Goal: Information Seeking & Learning: Check status

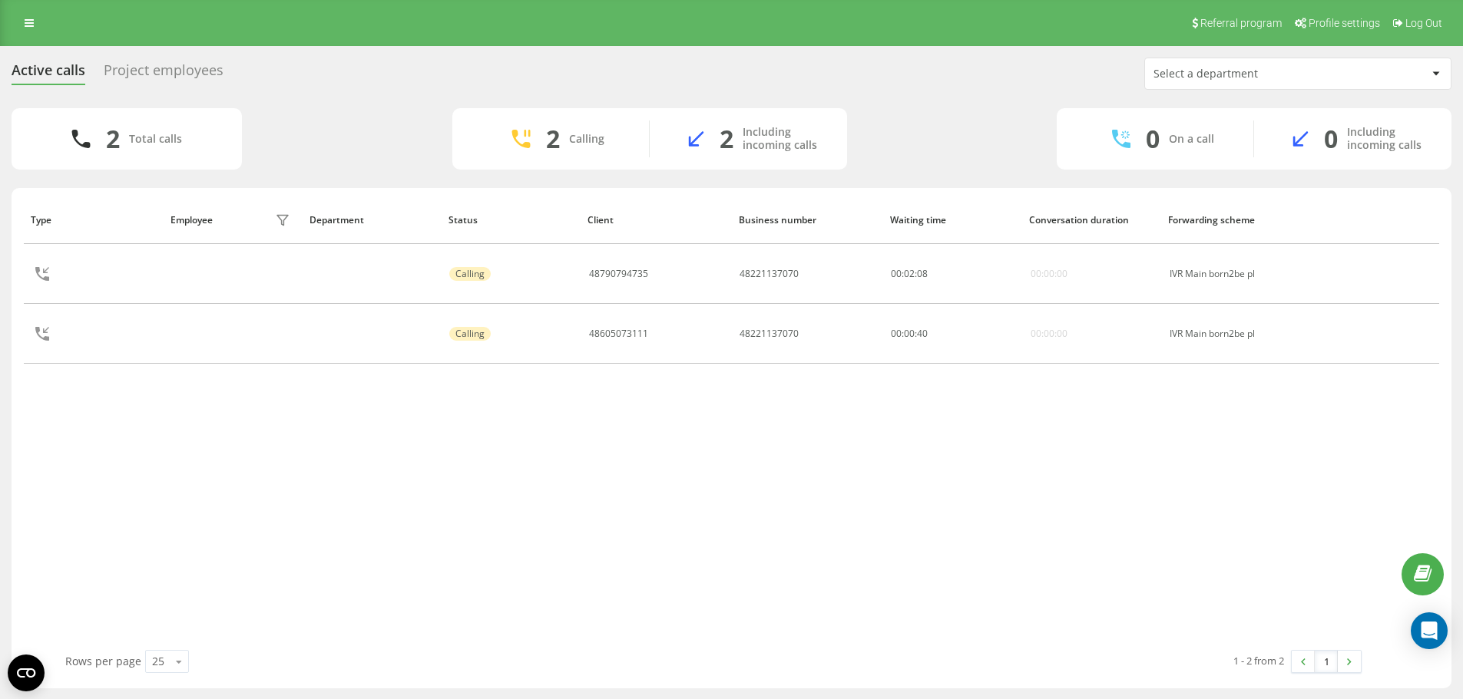
click at [181, 67] on div "Project employees" at bounding box center [164, 74] width 120 height 24
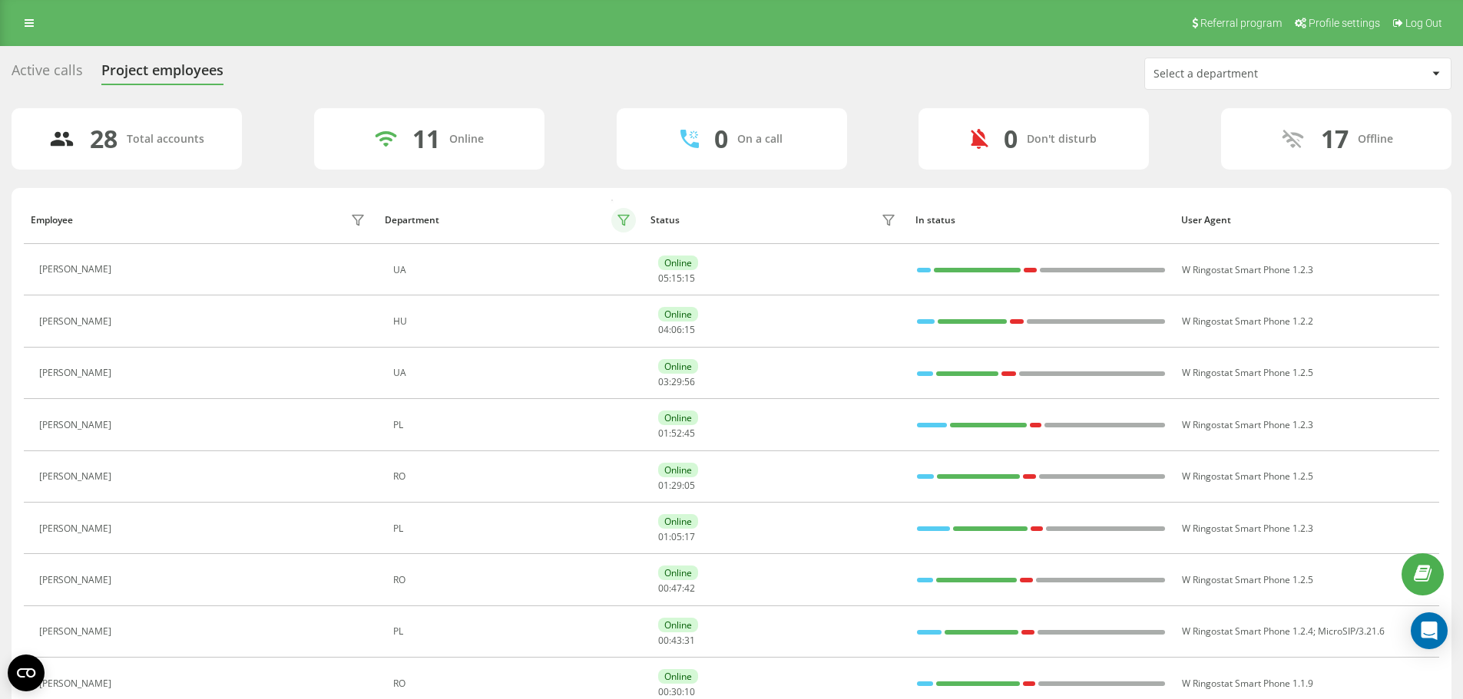
click at [625, 223] on icon at bounding box center [623, 221] width 11 height 10
click at [624, 223] on icon at bounding box center [623, 221] width 11 height 10
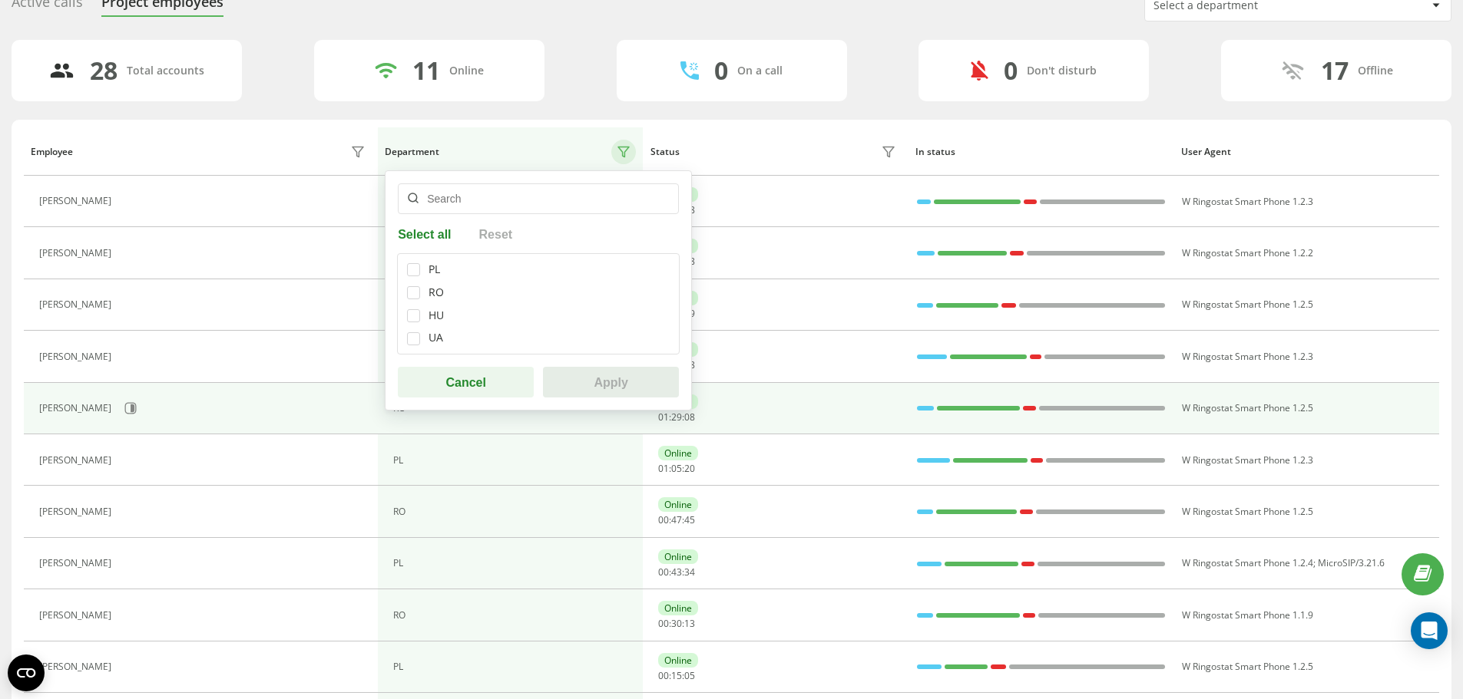
scroll to position [154, 0]
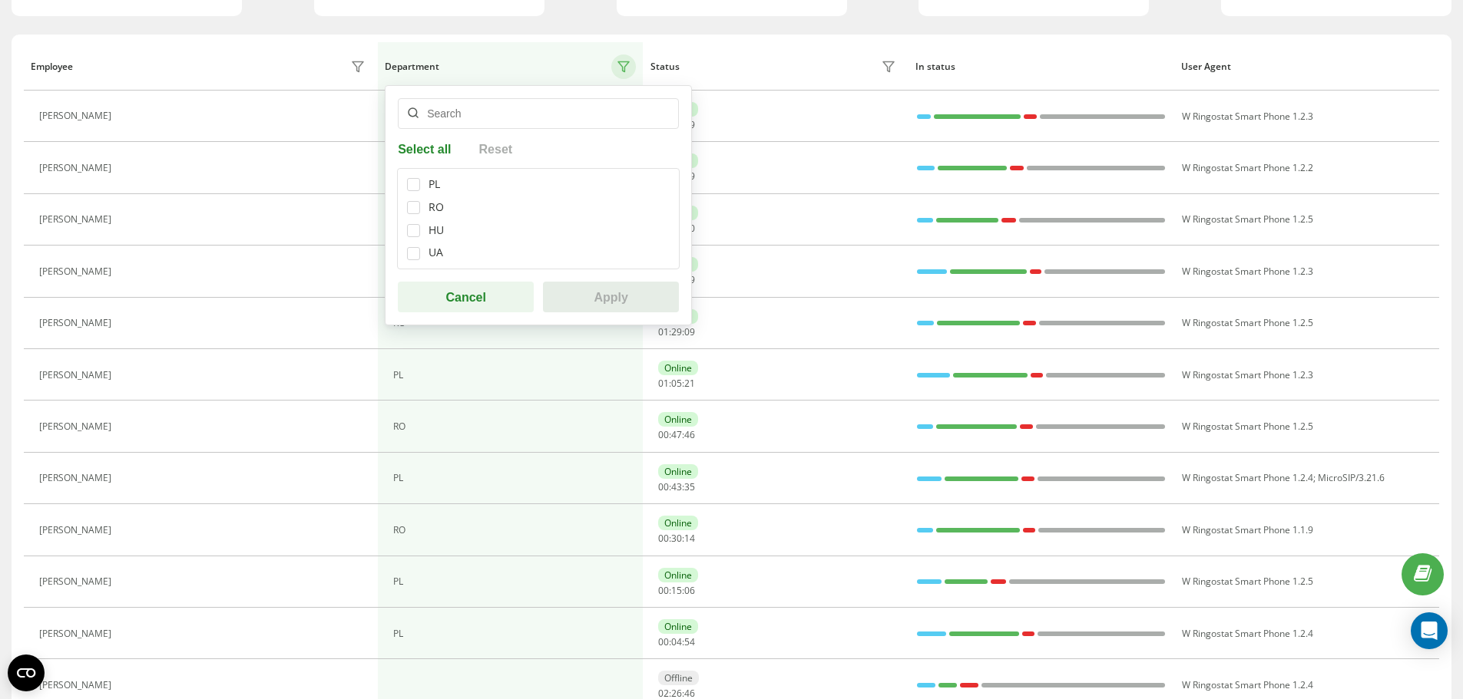
click at [5, 449] on div "Active calls Project employees Select a department 28 Total accounts 11 Online …" at bounding box center [731, 667] width 1463 height 1549
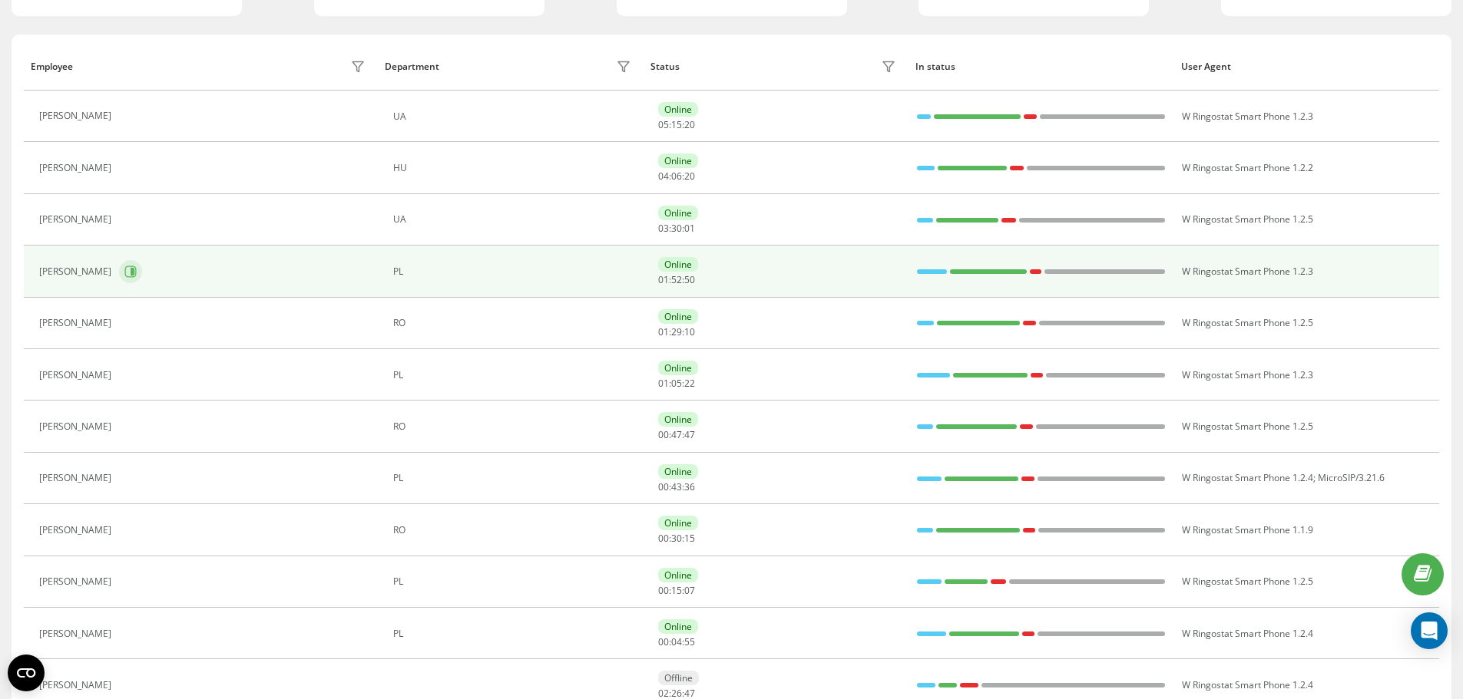
click at [134, 273] on icon at bounding box center [133, 272] width 4 height 8
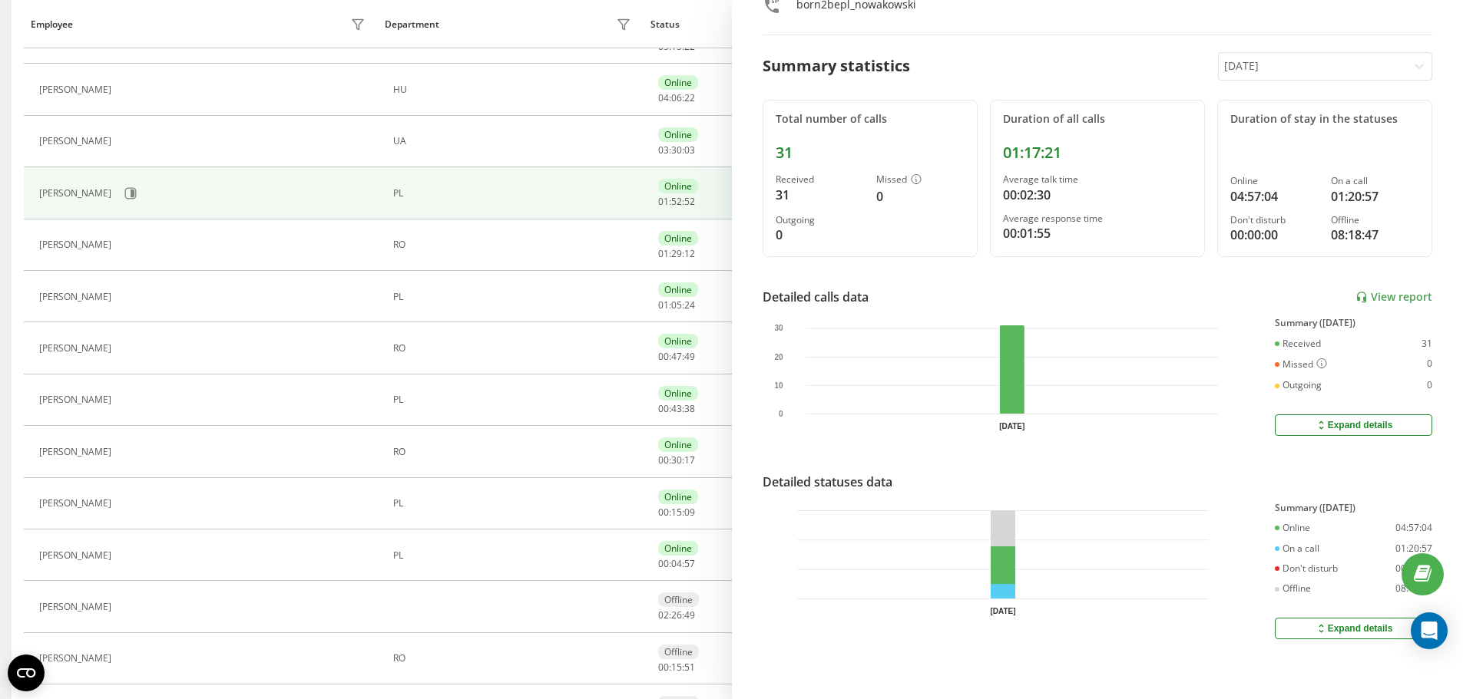
scroll to position [307, 0]
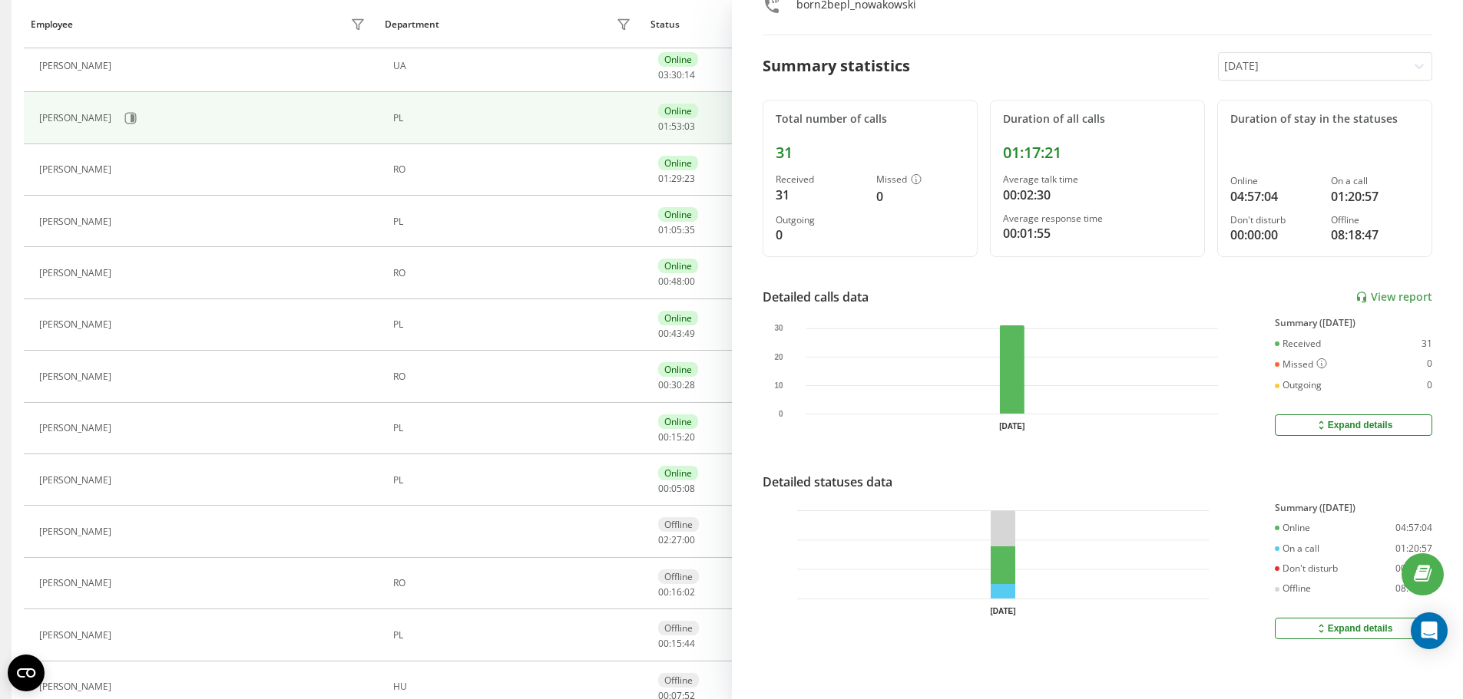
click at [1332, 419] on div "Expand details" at bounding box center [1353, 425] width 78 height 12
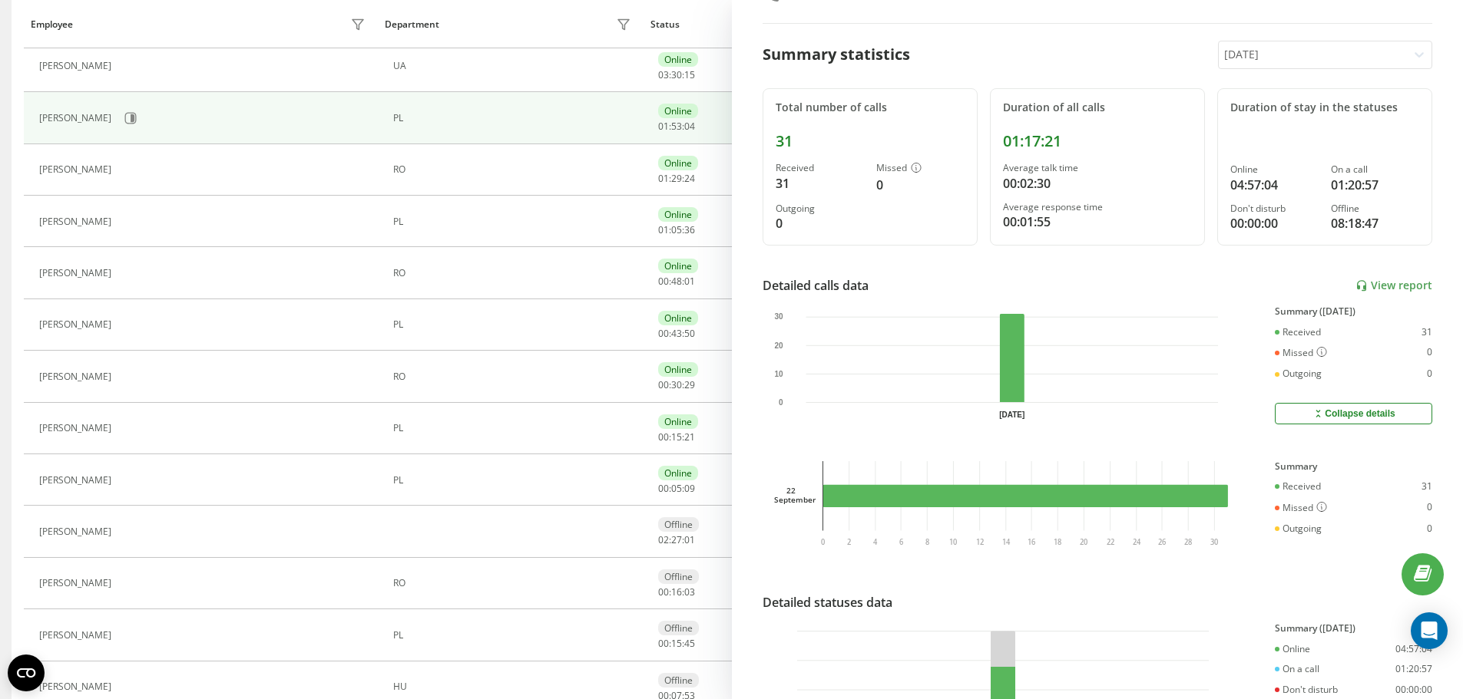
click at [1332, 411] on div "Collapse details" at bounding box center [1352, 414] width 83 height 12
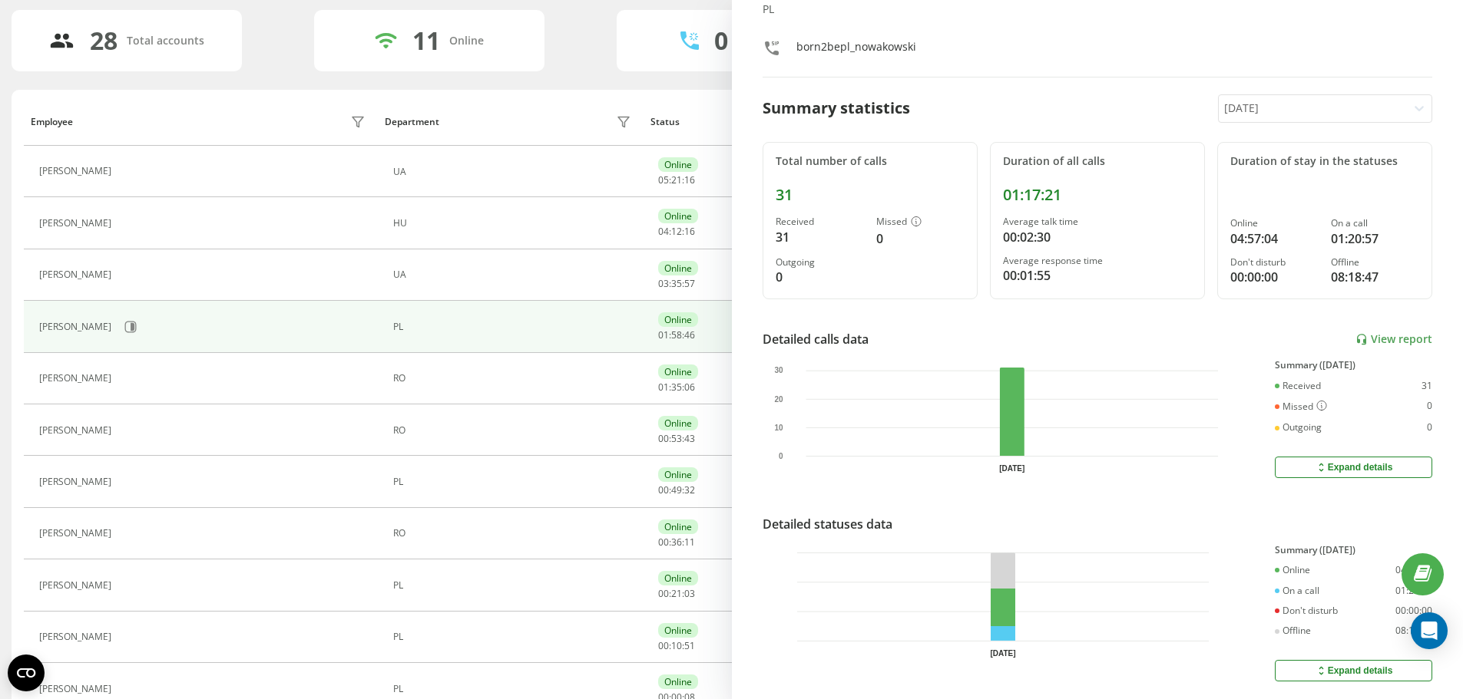
scroll to position [0, 0]
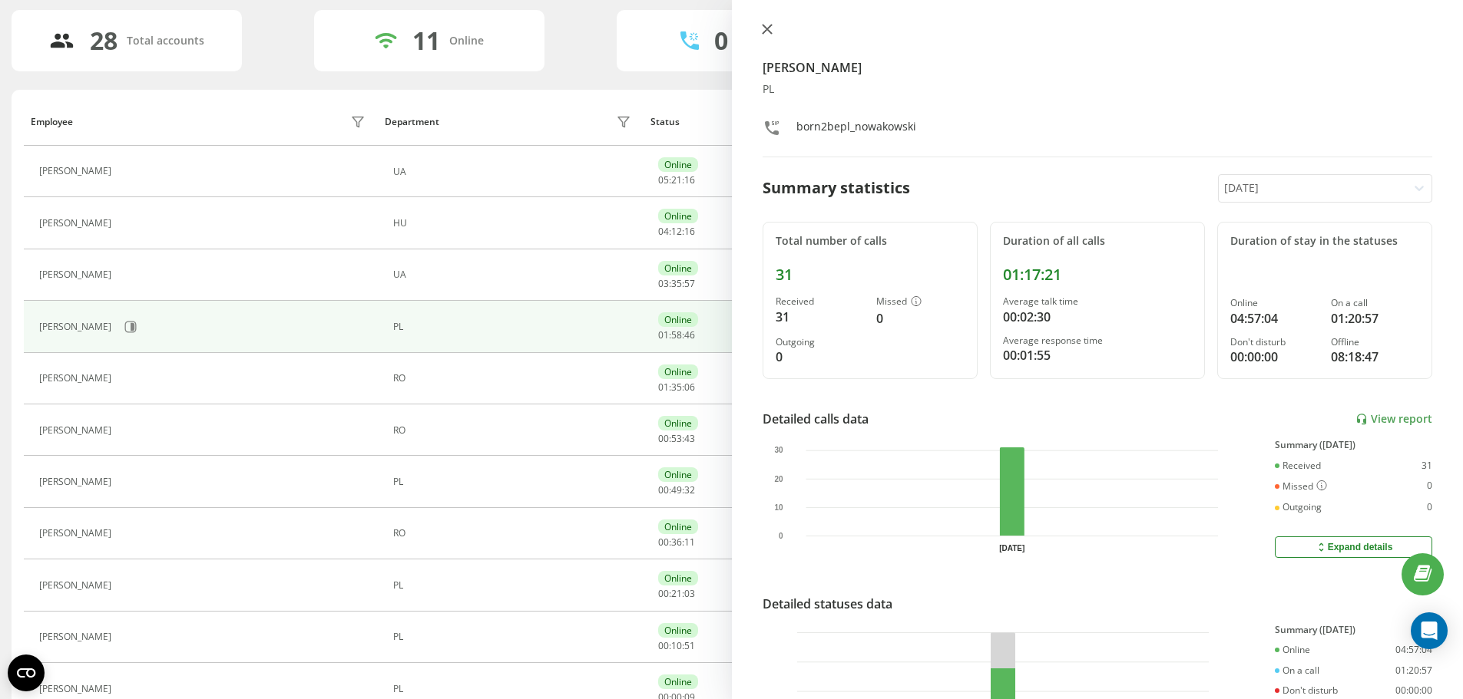
click at [771, 31] on icon at bounding box center [767, 29] width 11 height 11
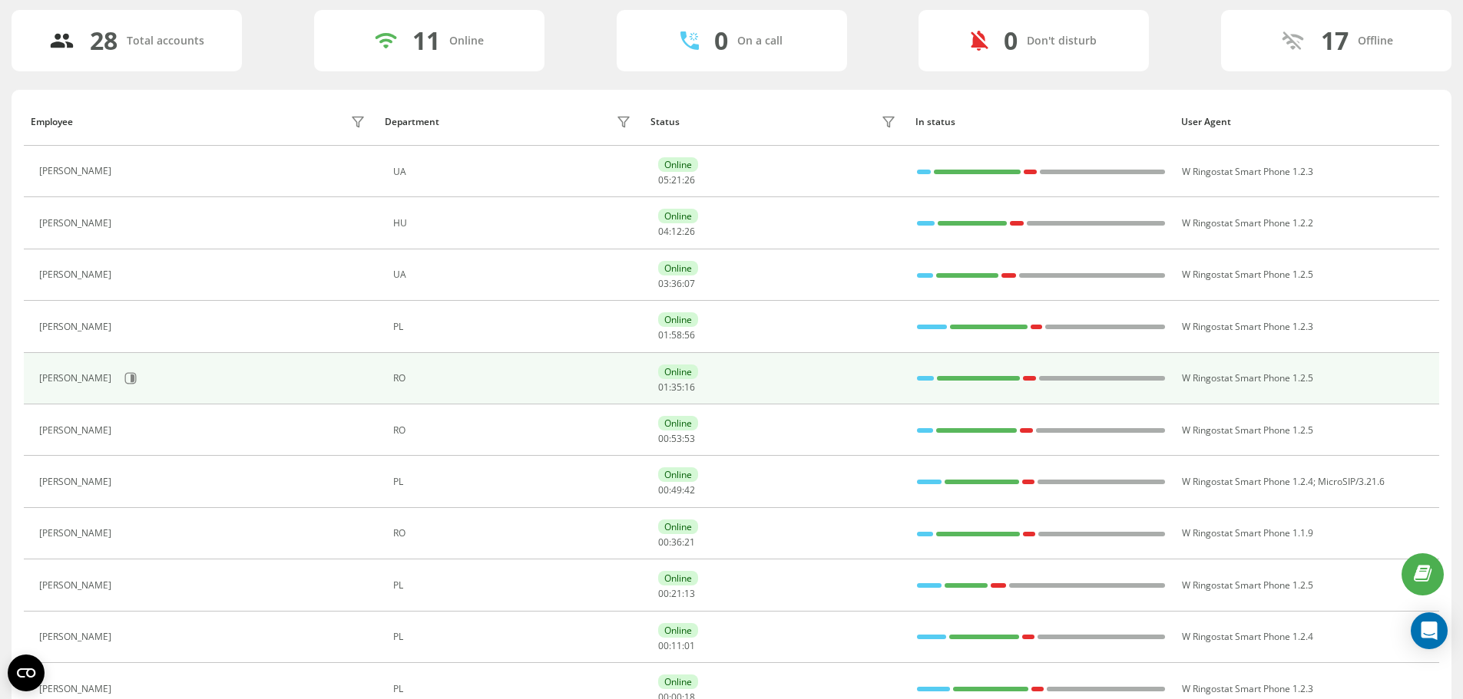
scroll to position [252, 0]
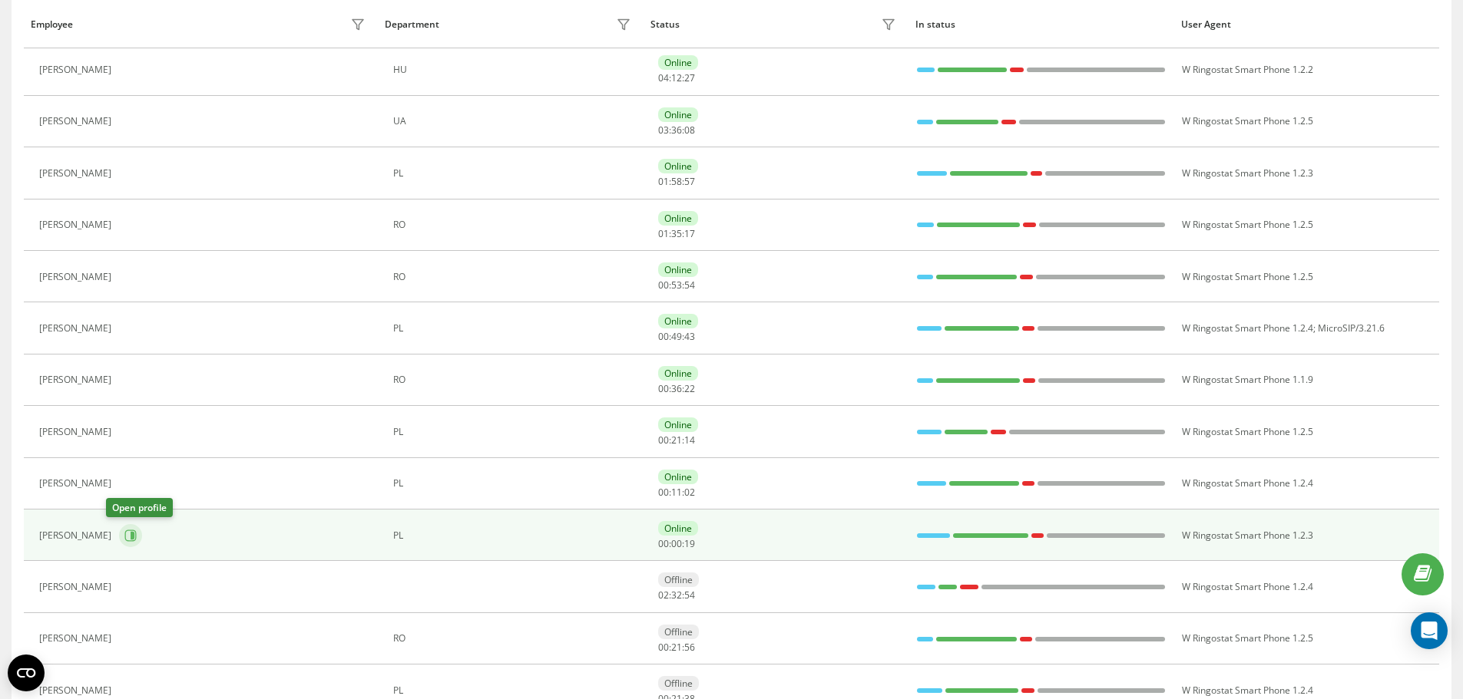
click at [131, 533] on icon at bounding box center [133, 536] width 4 height 8
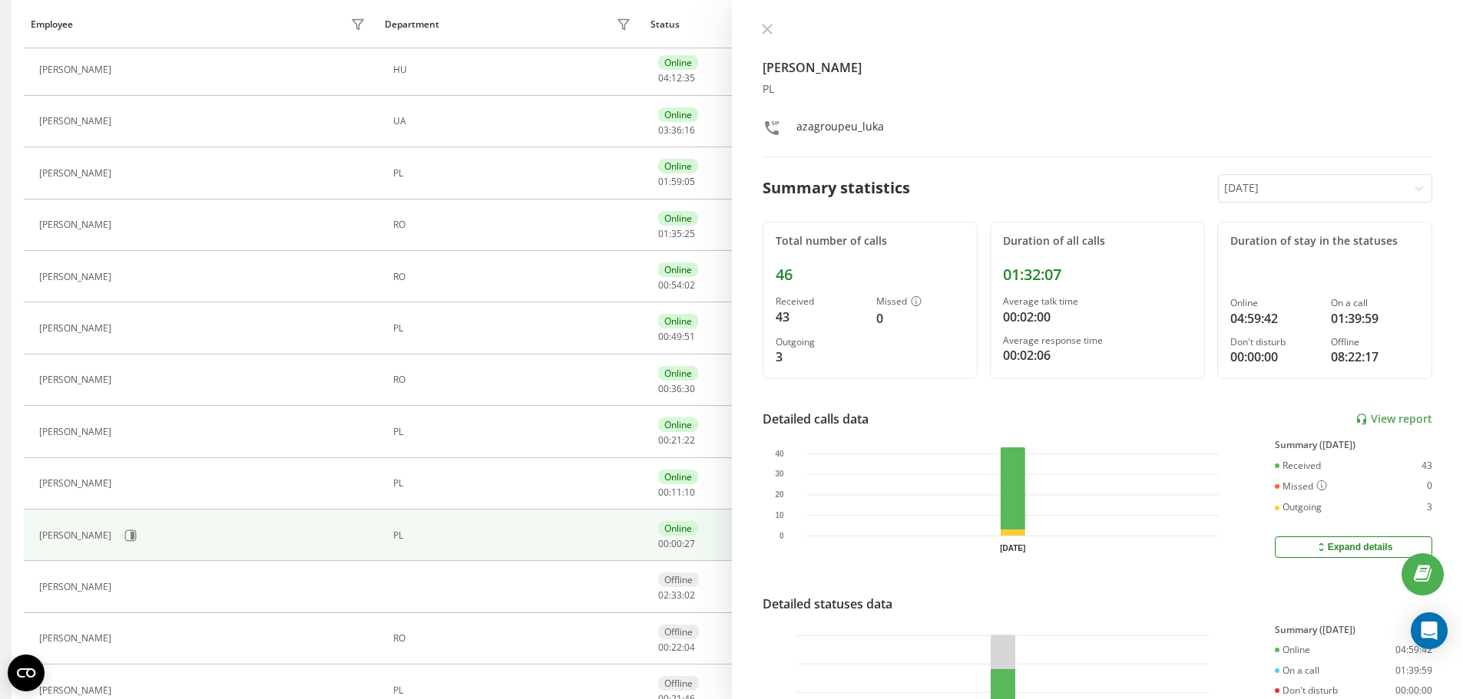
click at [778, 27] on div at bounding box center [1097, 30] width 670 height 15
click at [768, 26] on icon at bounding box center [767, 29] width 11 height 11
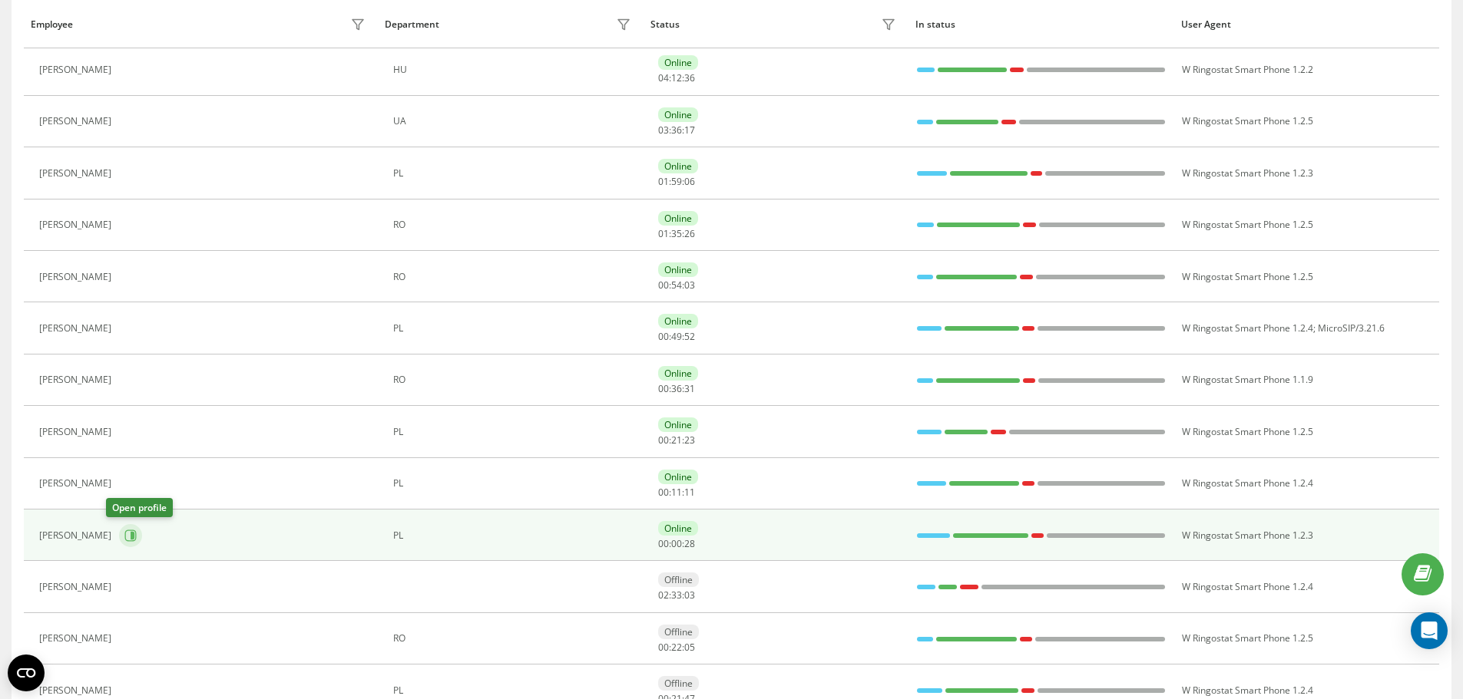
click at [119, 542] on button at bounding box center [130, 535] width 23 height 23
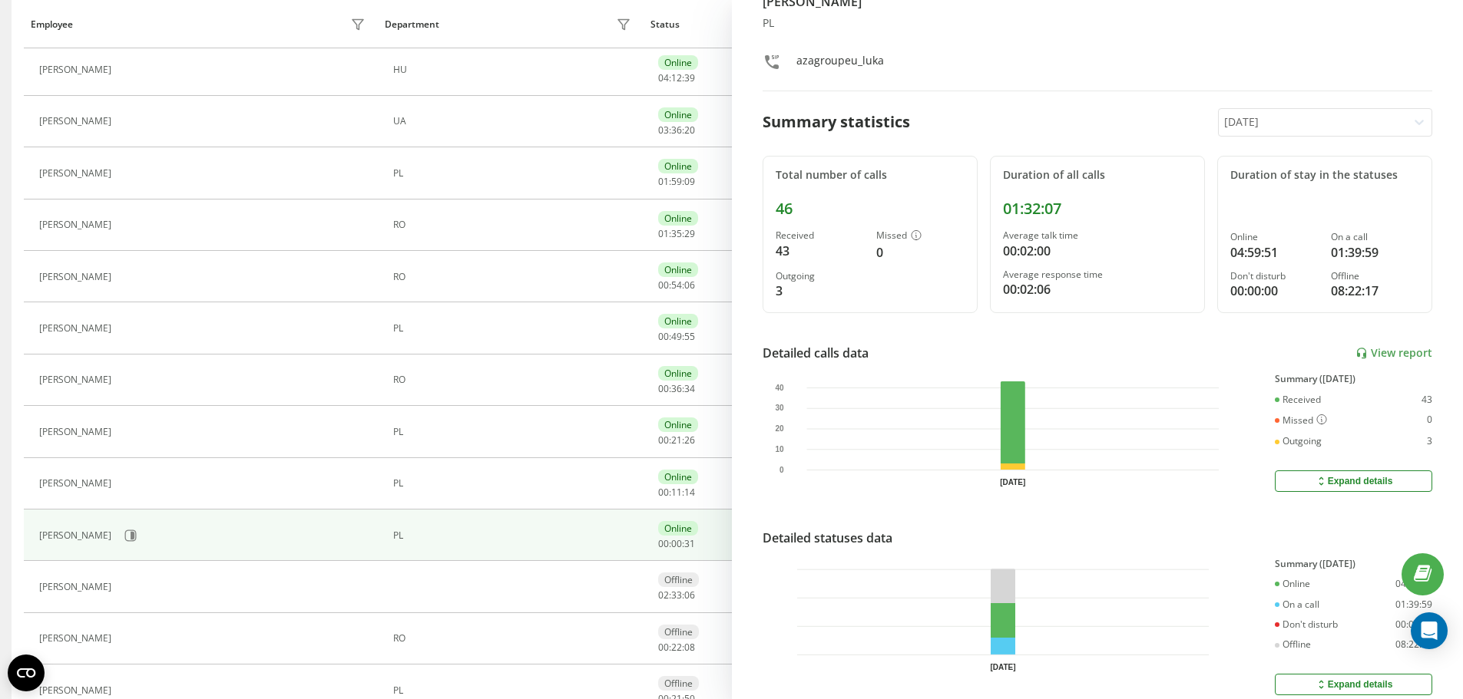
scroll to position [134, 0]
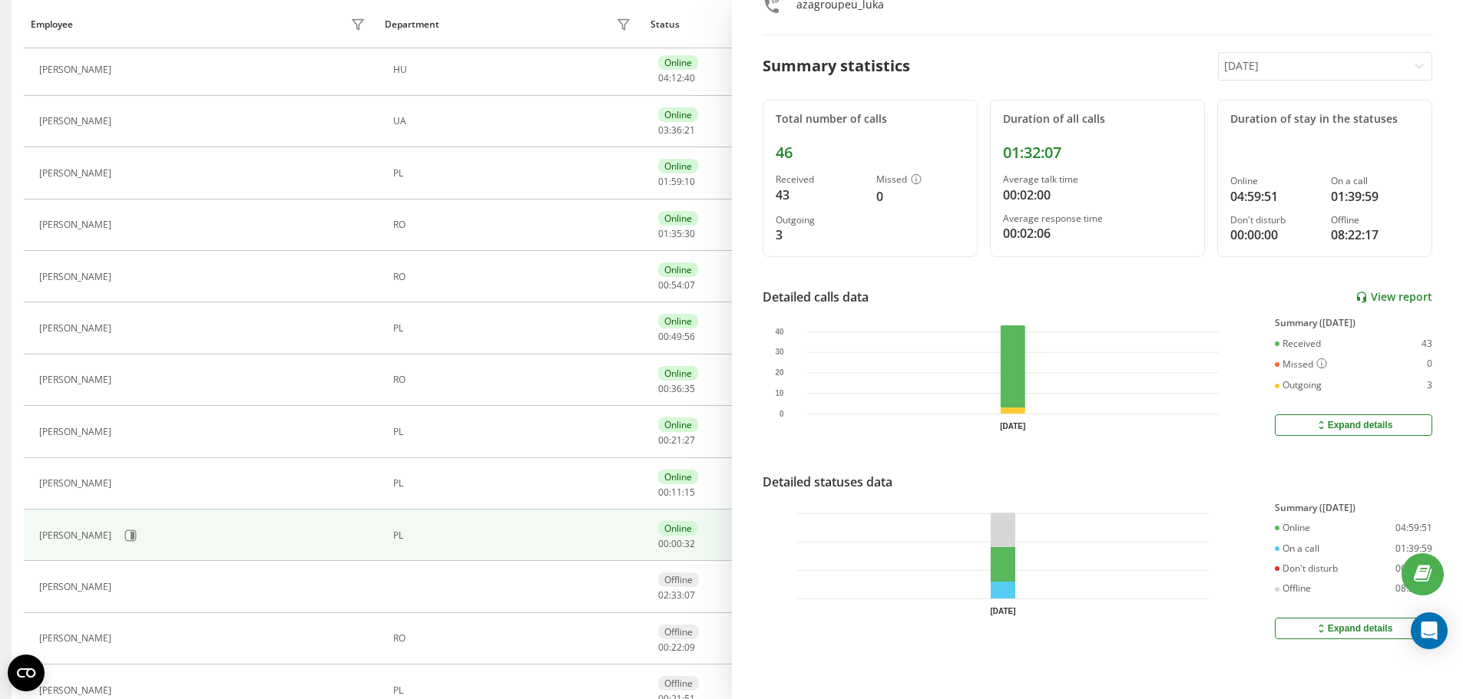
click at [1371, 291] on link "View report" at bounding box center [1393, 297] width 77 height 13
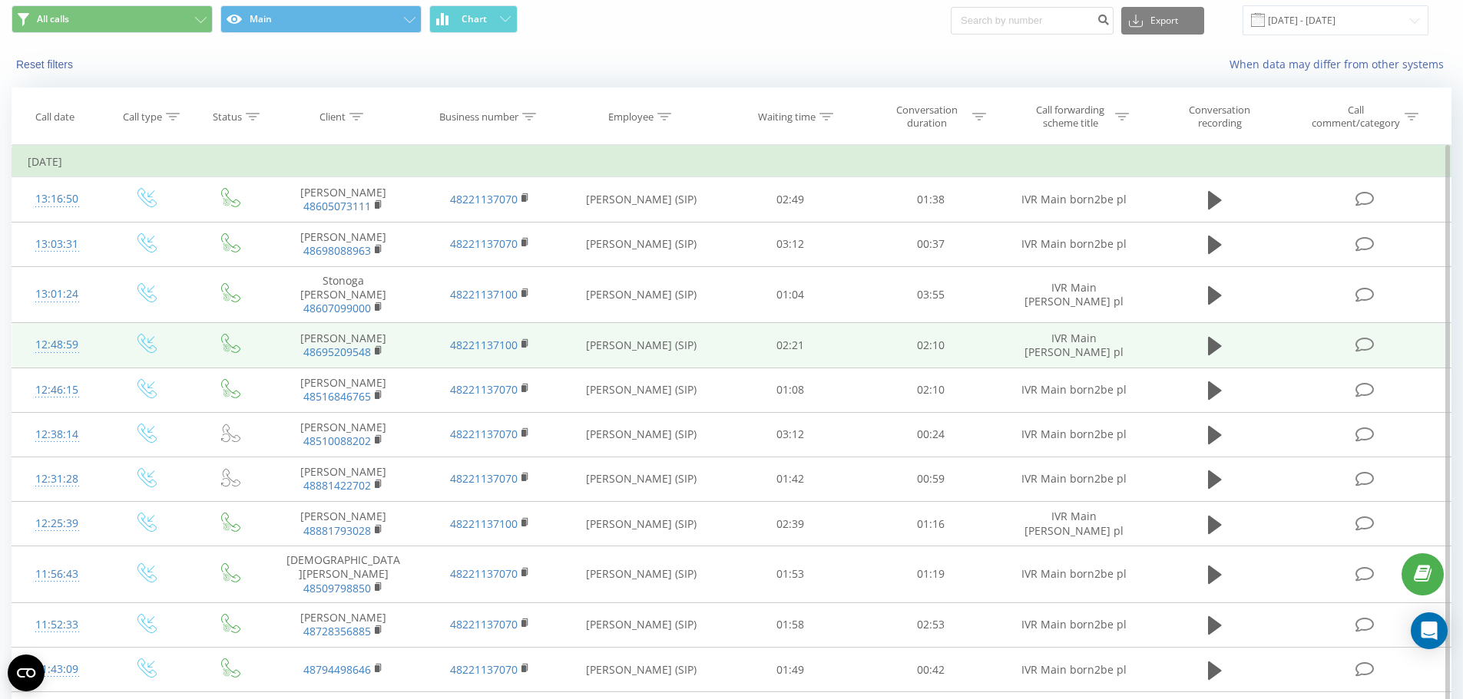
scroll to position [77, 0]
